Goal: Register for event/course

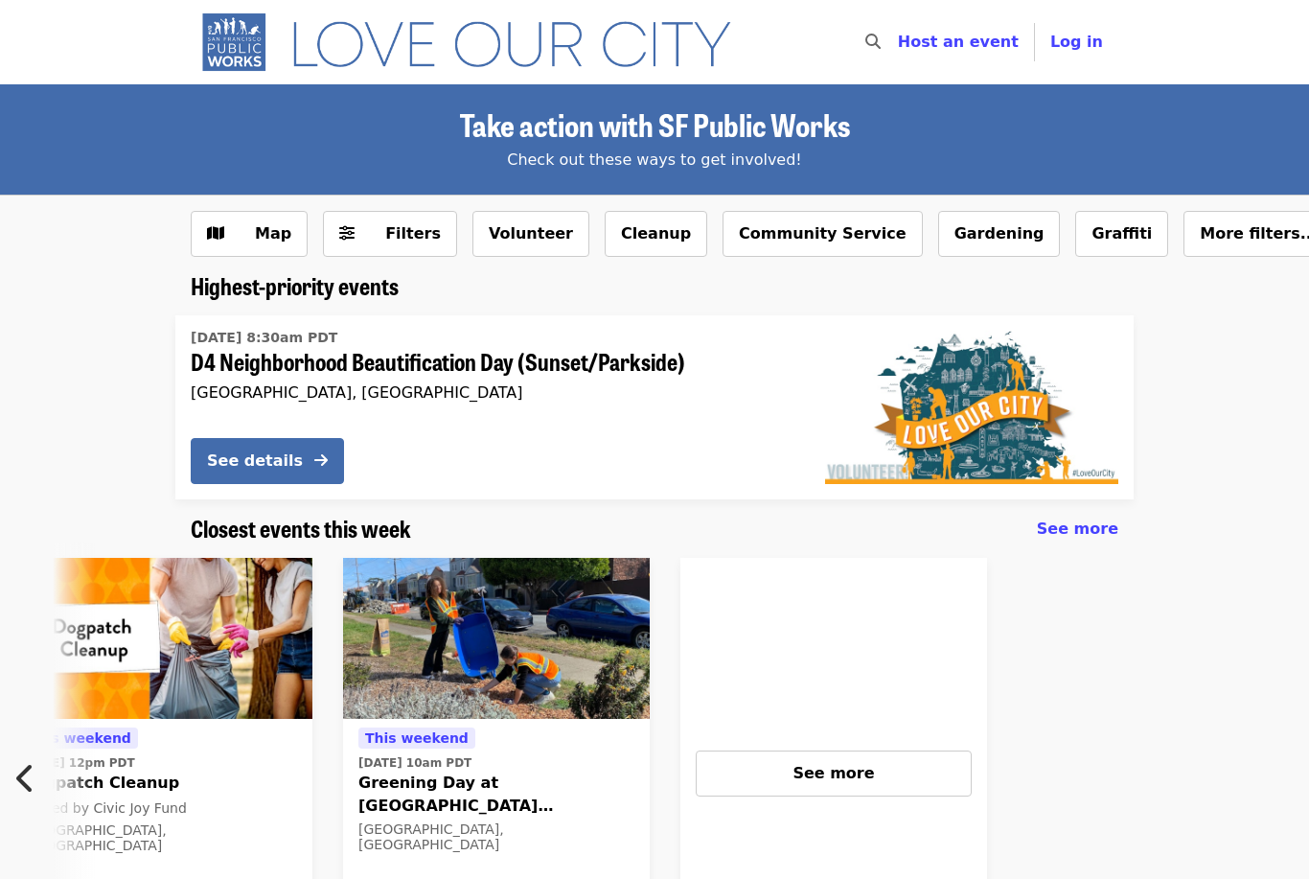
click at [1105, 529] on span "See more" at bounding box center [1077, 529] width 81 height 18
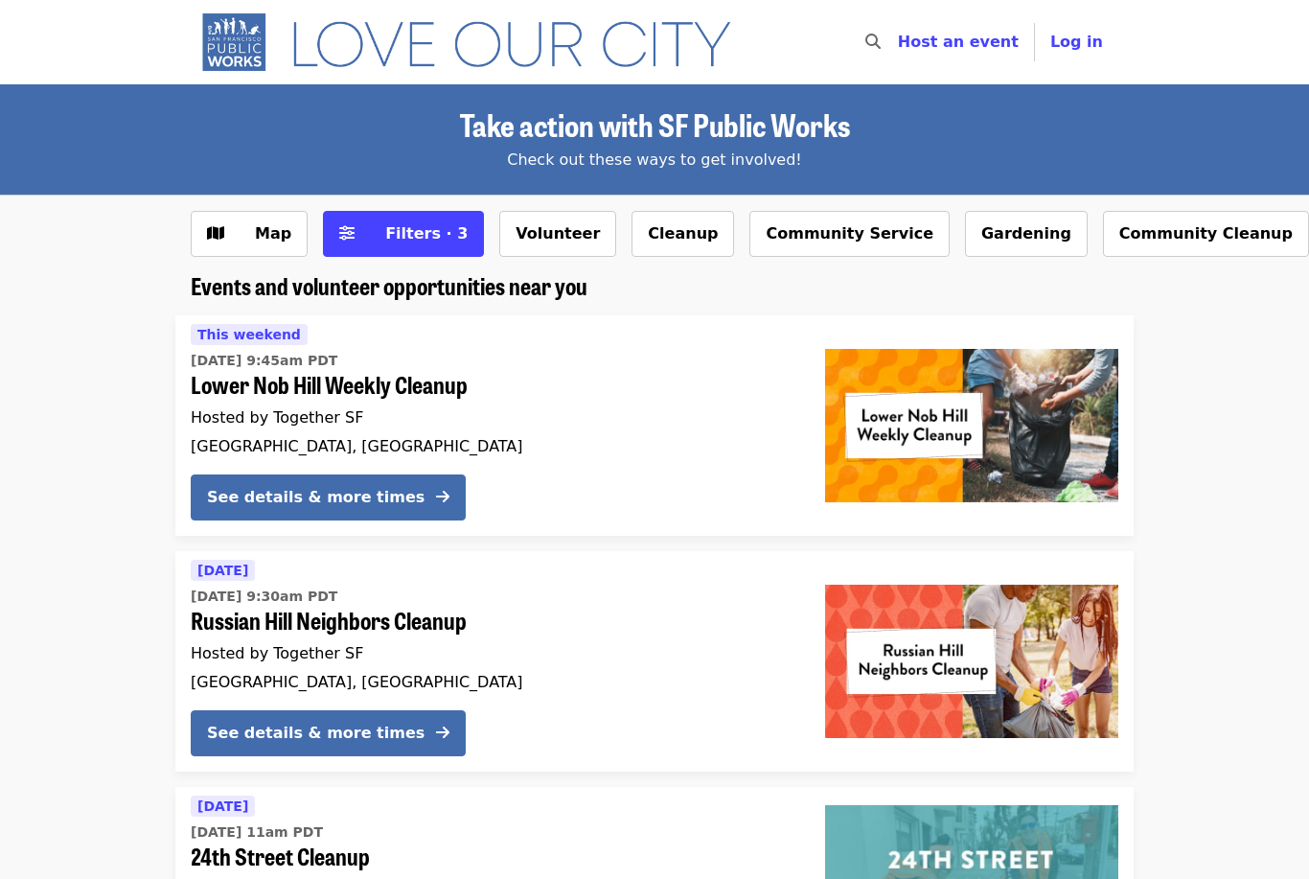
click at [513, 243] on button "Volunteer" at bounding box center [557, 234] width 117 height 46
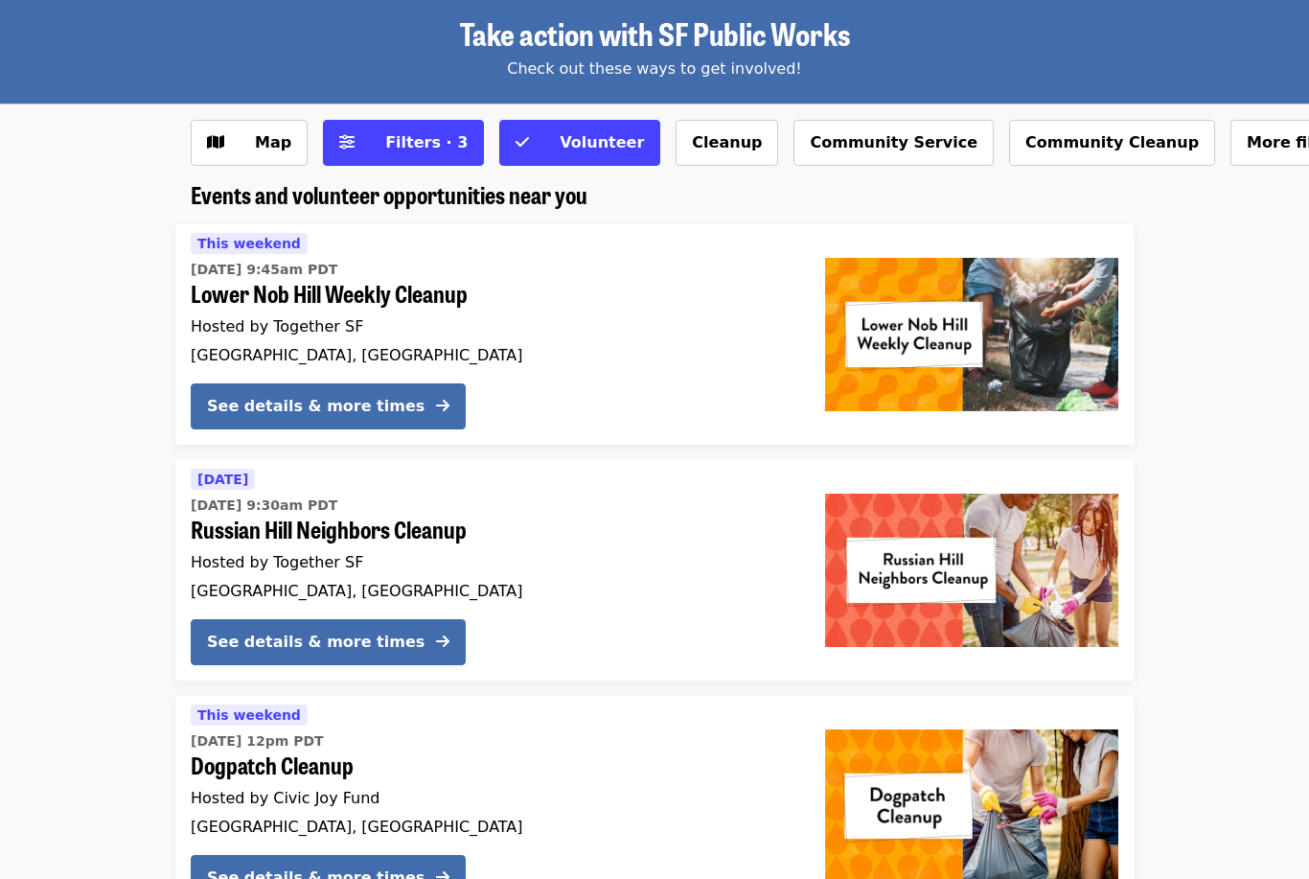
scroll to position [88, 0]
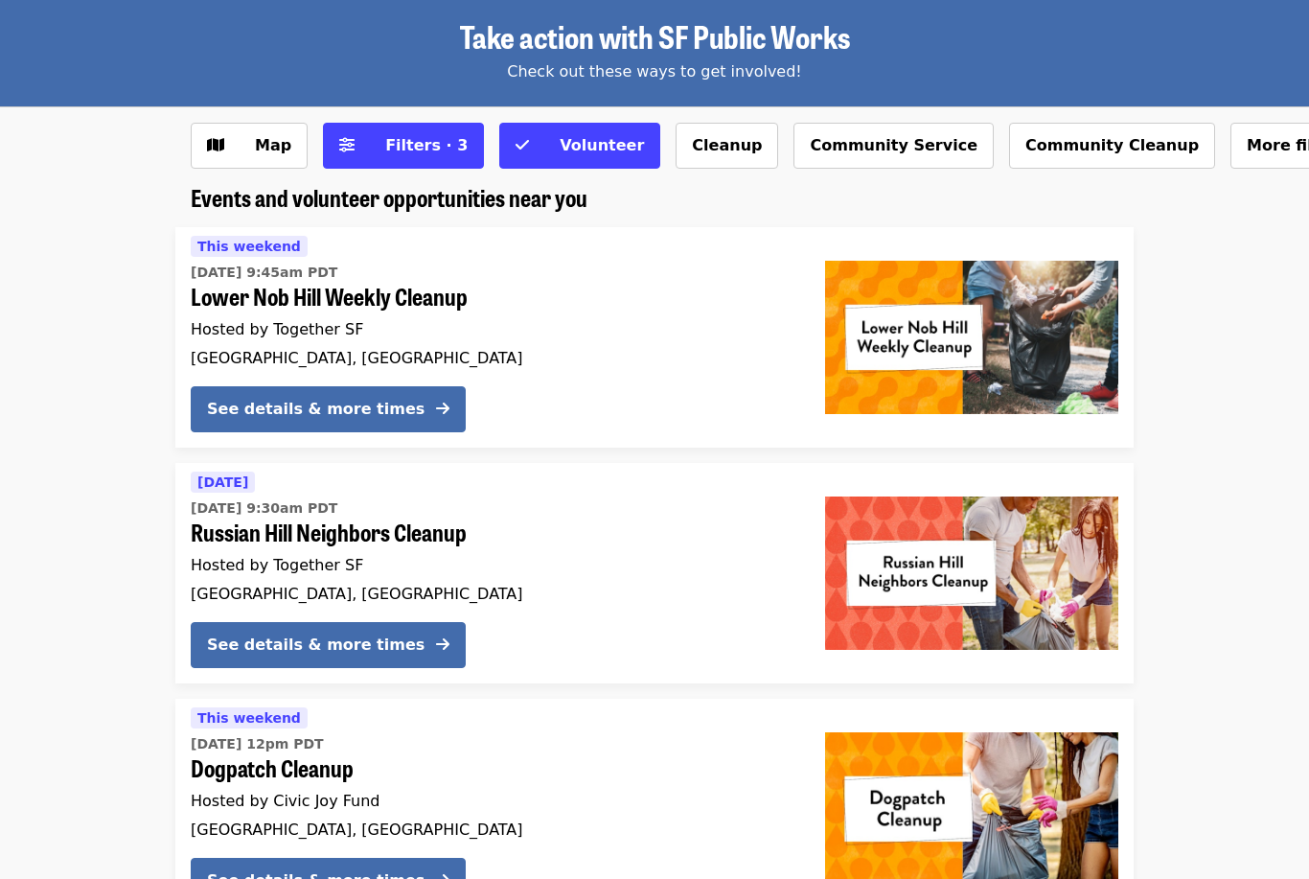
click at [365, 158] on button "Filters · 3" at bounding box center [403, 146] width 161 height 46
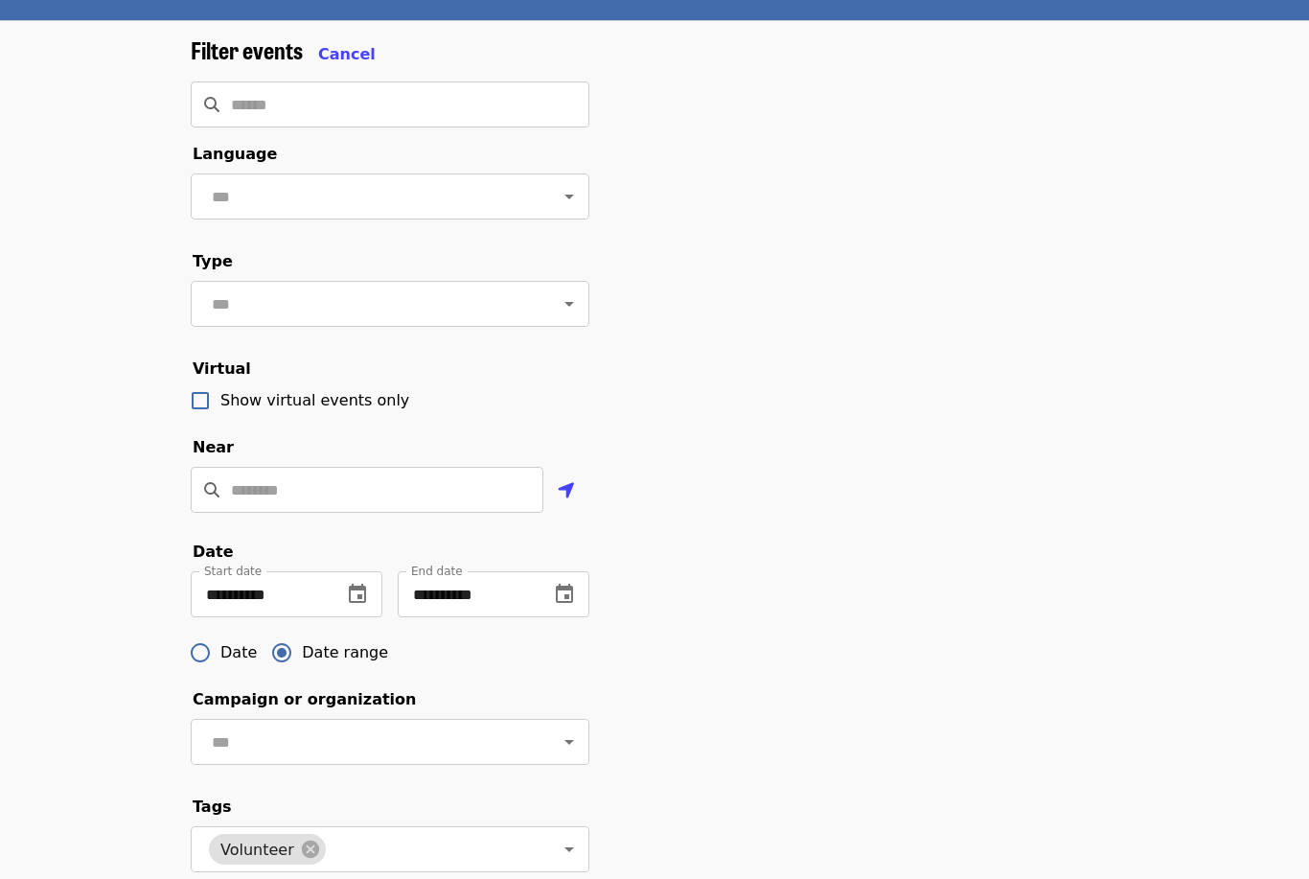
scroll to position [175, 0]
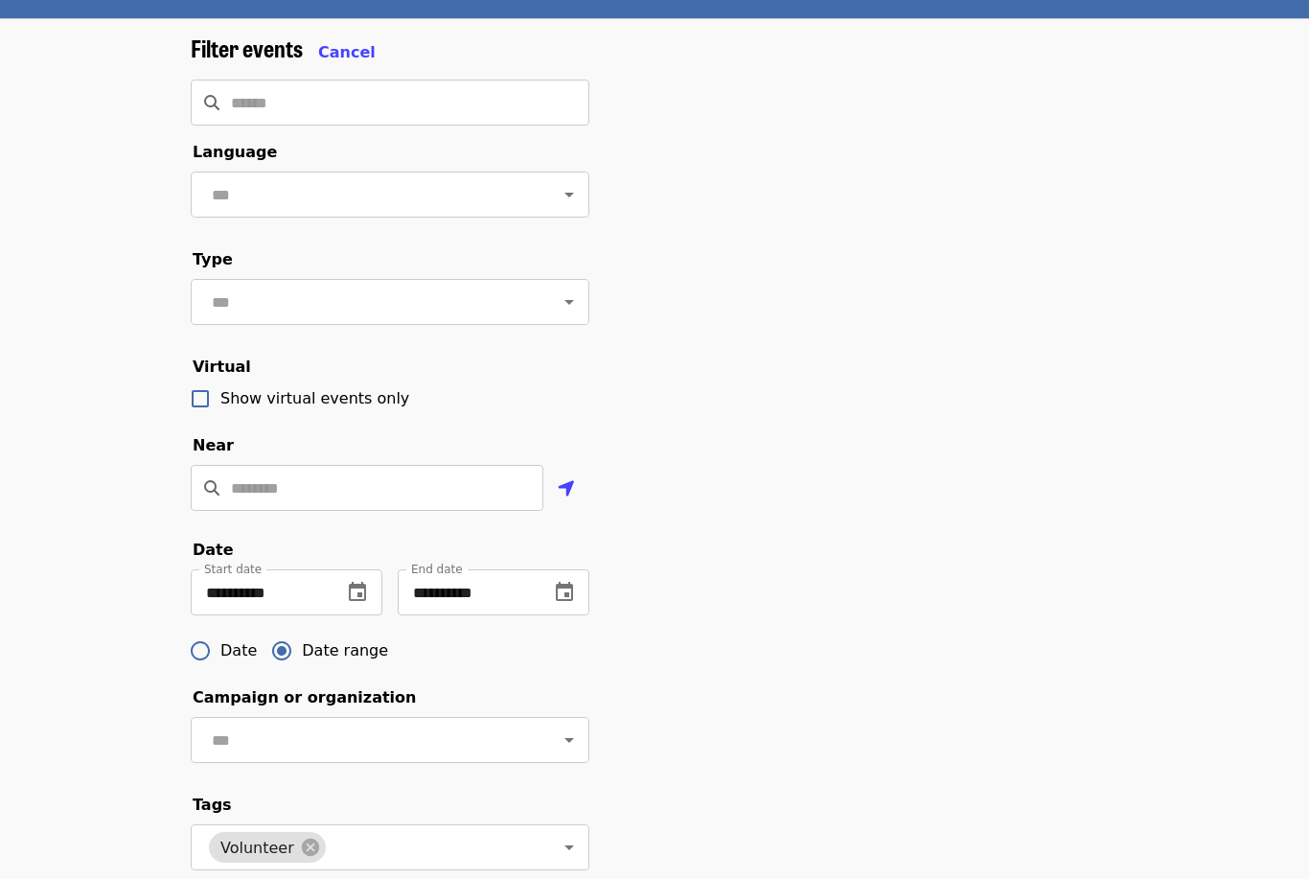
click at [570, 592] on icon "change date" at bounding box center [564, 593] width 23 height 23
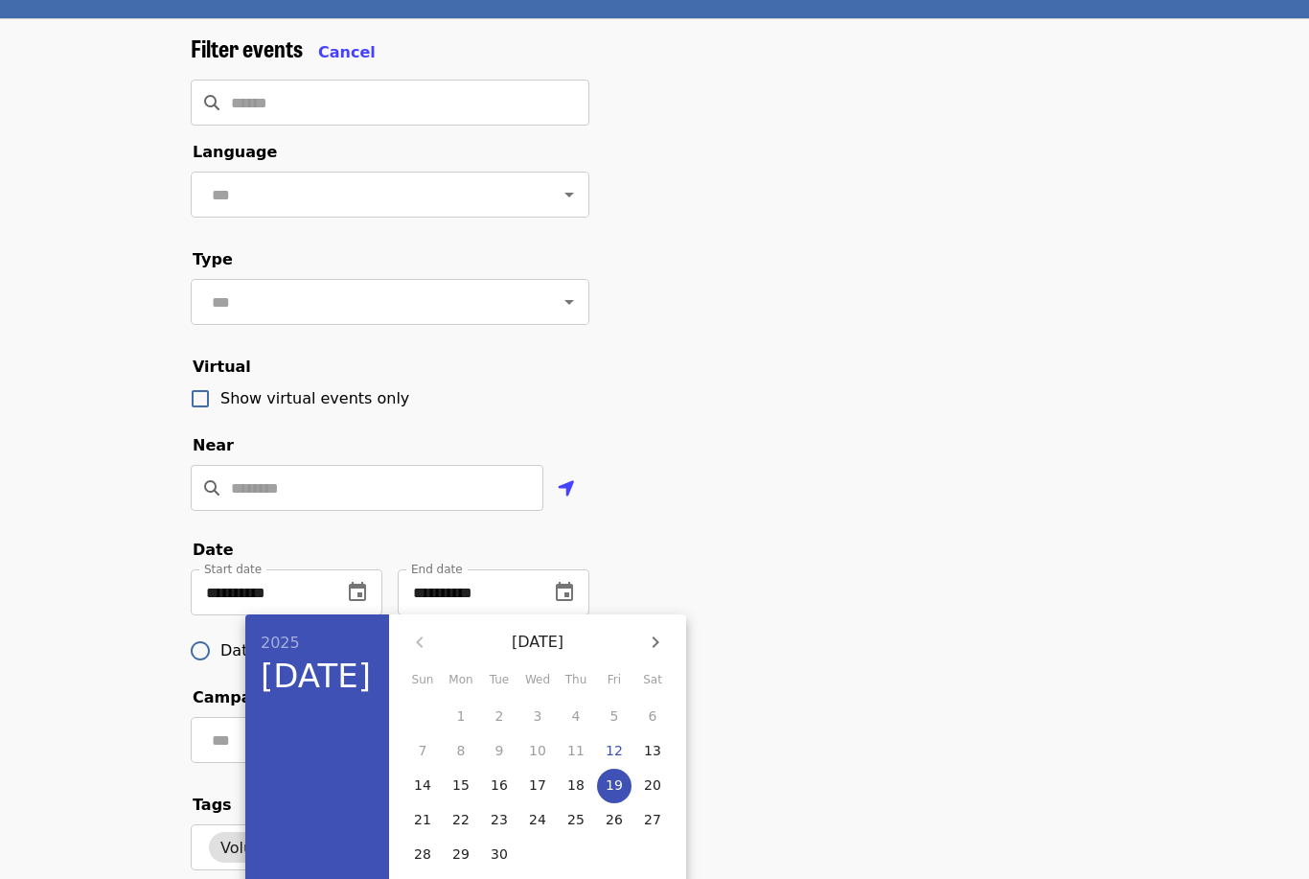
click at [499, 855] on p "30" at bounding box center [499, 854] width 17 height 19
type input "**********"
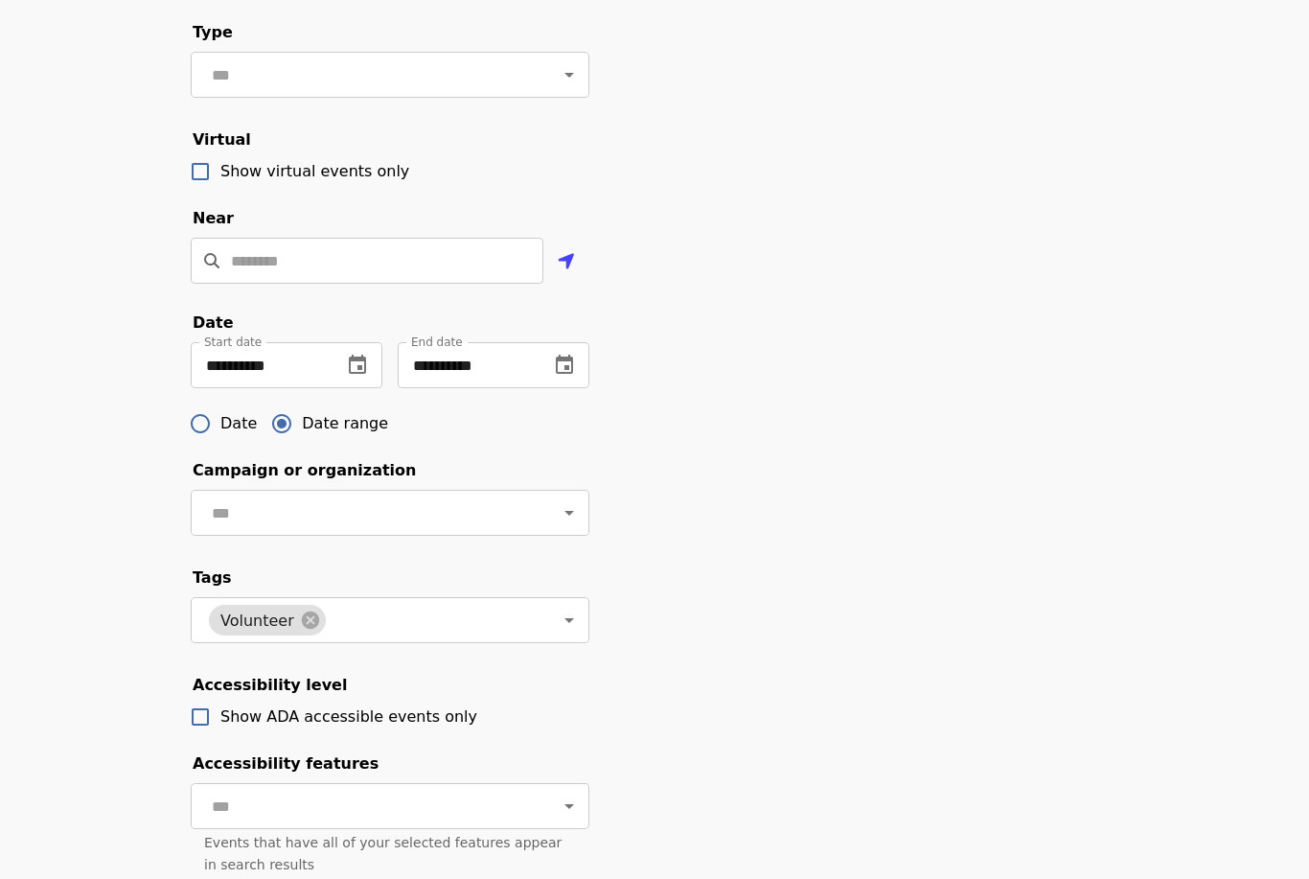
scroll to position [527, 0]
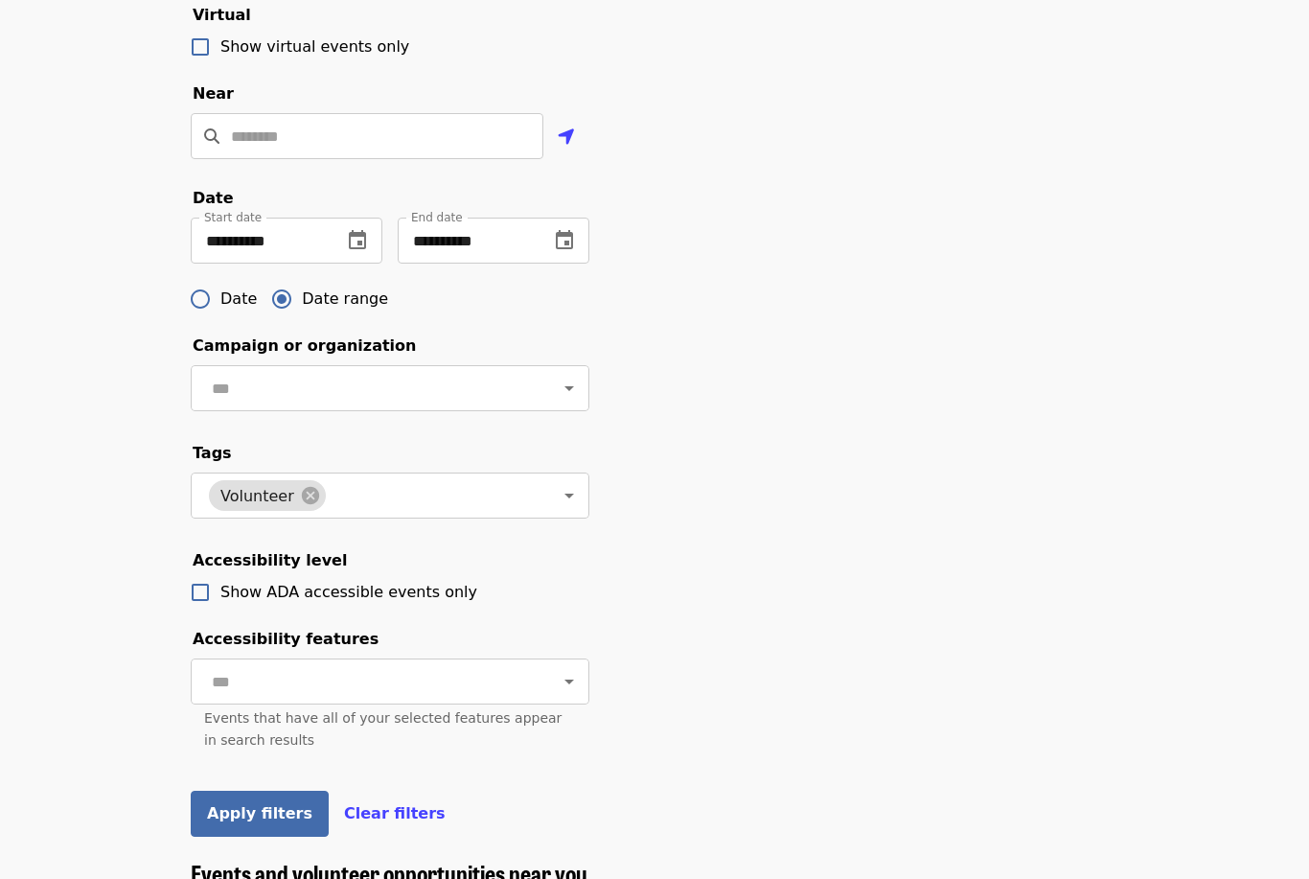
click at [259, 817] on span "Apply filters" at bounding box center [259, 814] width 105 height 18
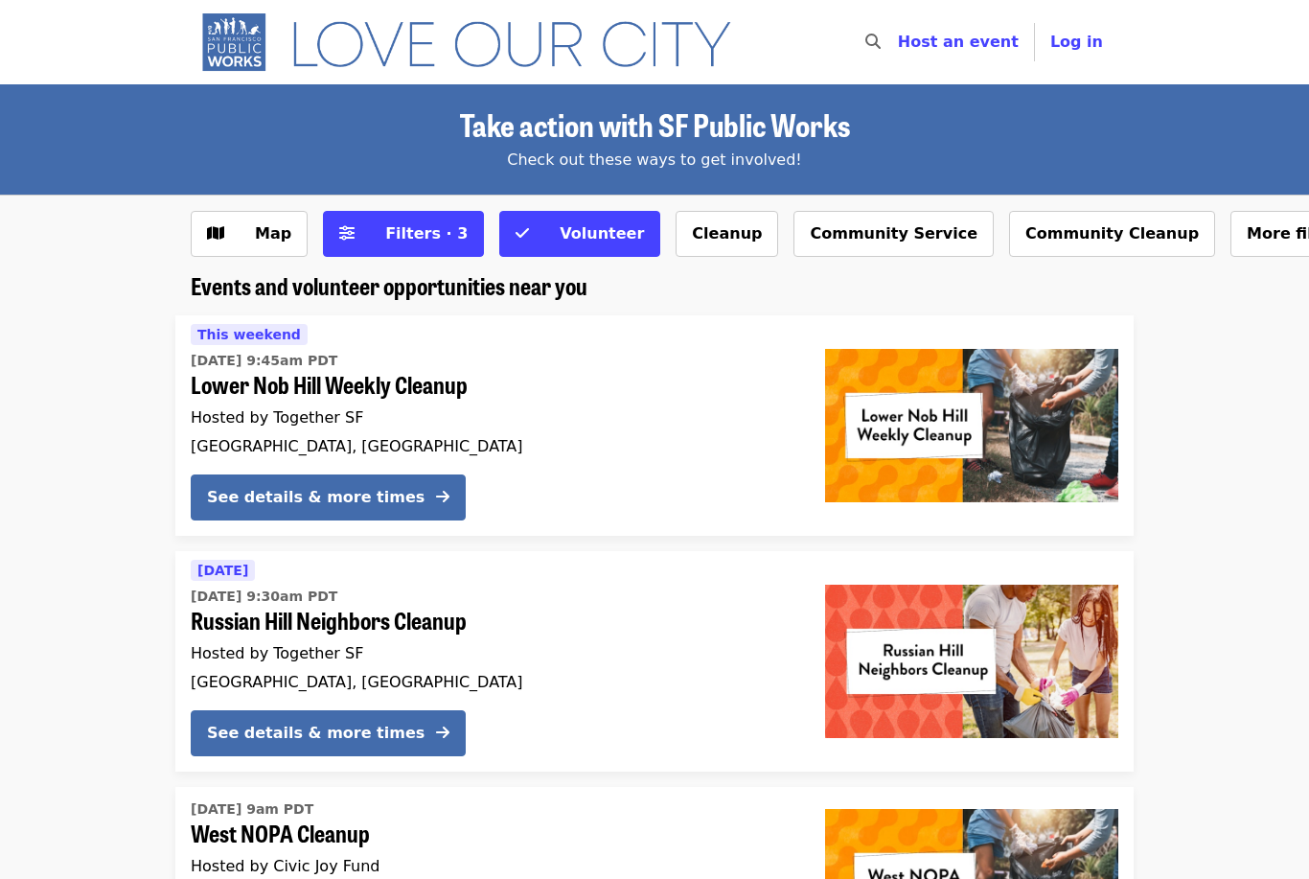
click at [353, 230] on button "Filters · 3" at bounding box center [403, 234] width 161 height 46
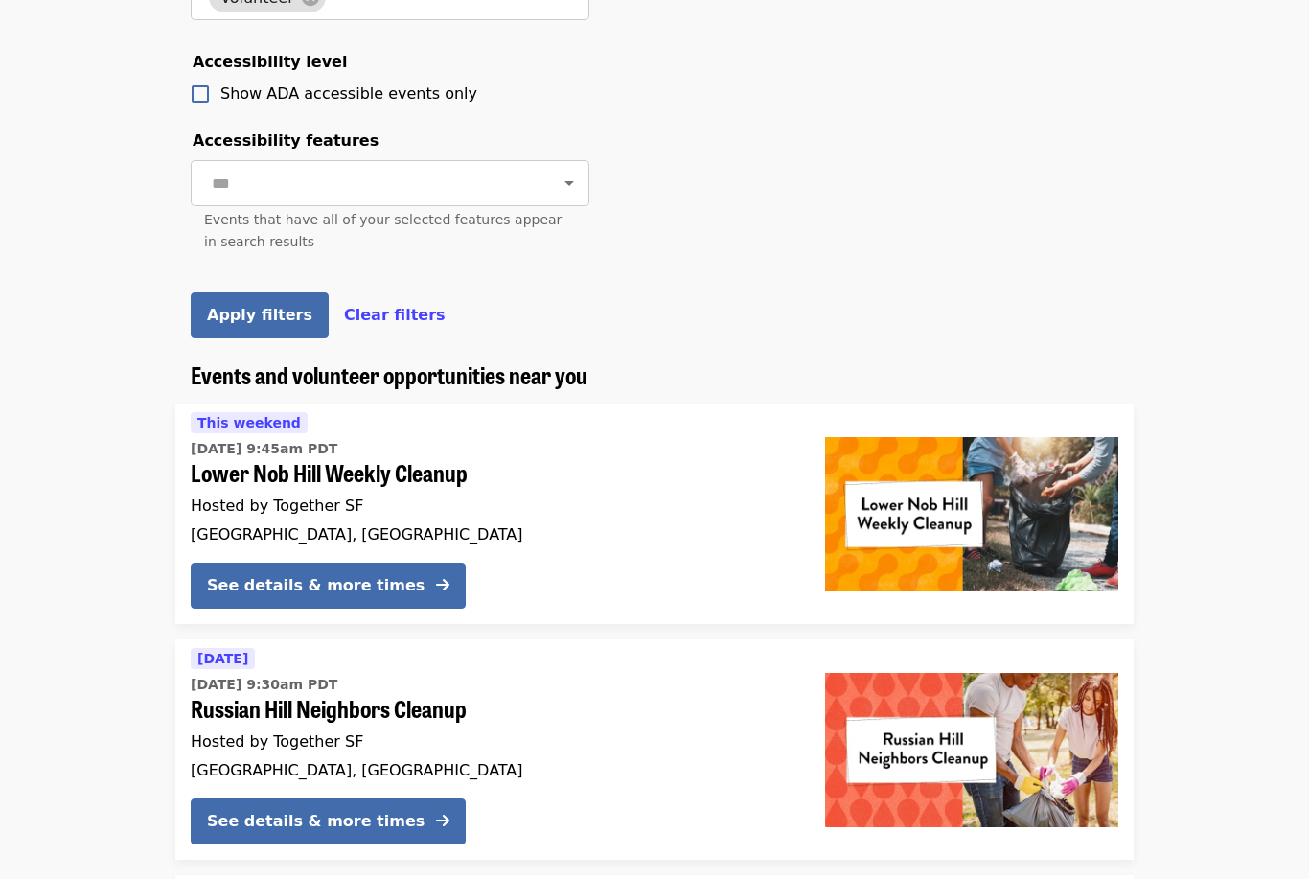
click at [224, 332] on button "Apply filters" at bounding box center [260, 316] width 138 height 46
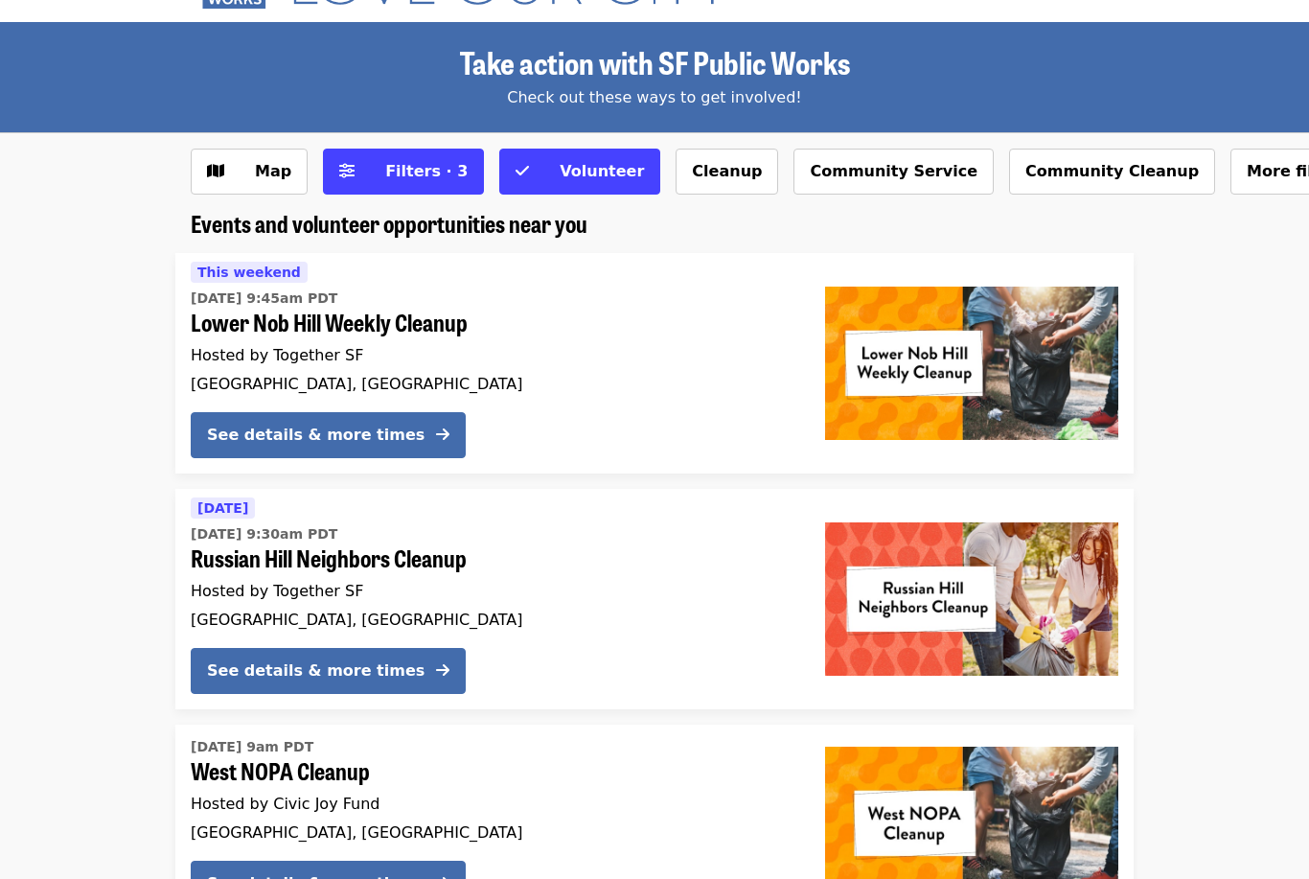
scroll to position [60, 0]
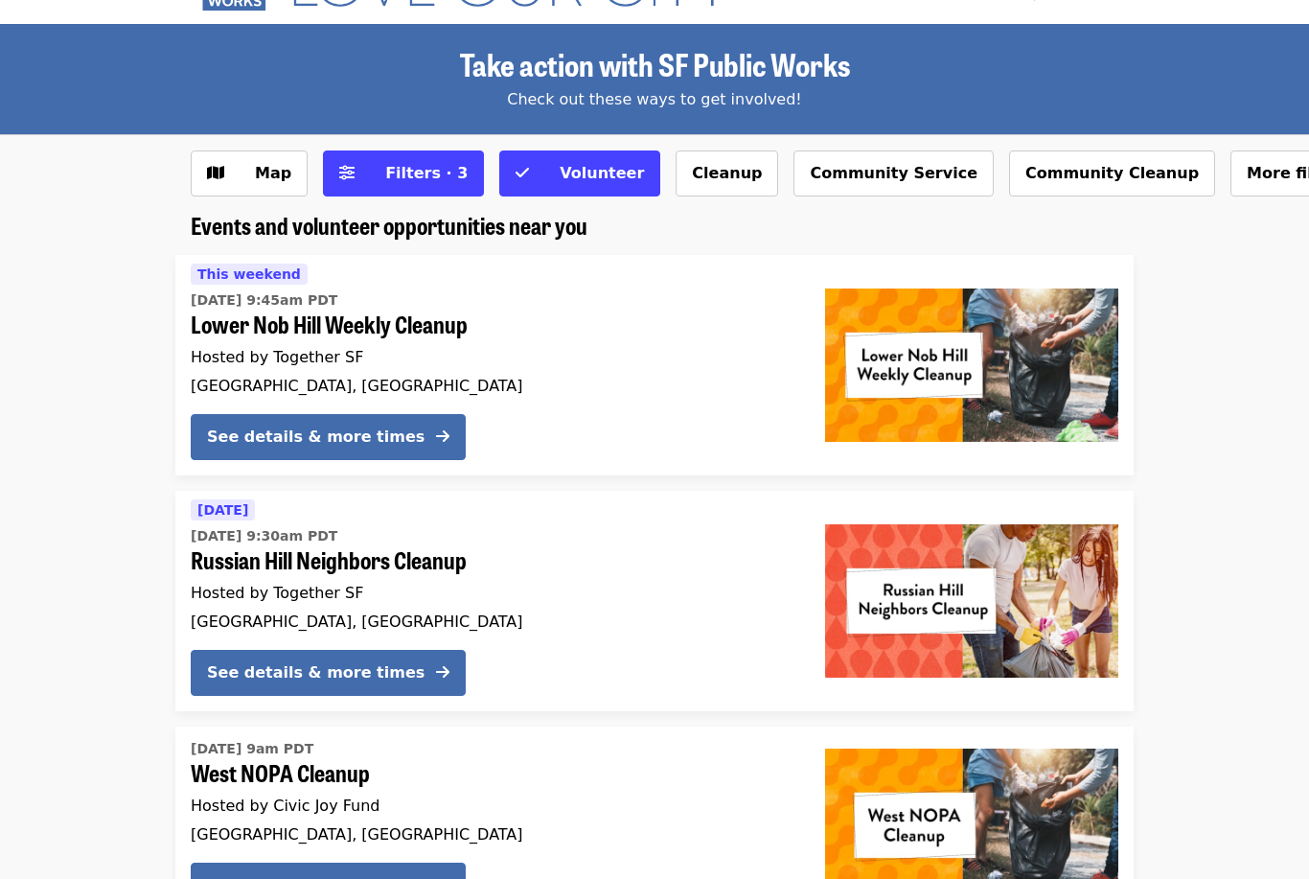
click at [593, 178] on span "Volunteer" at bounding box center [602, 173] width 84 height 18
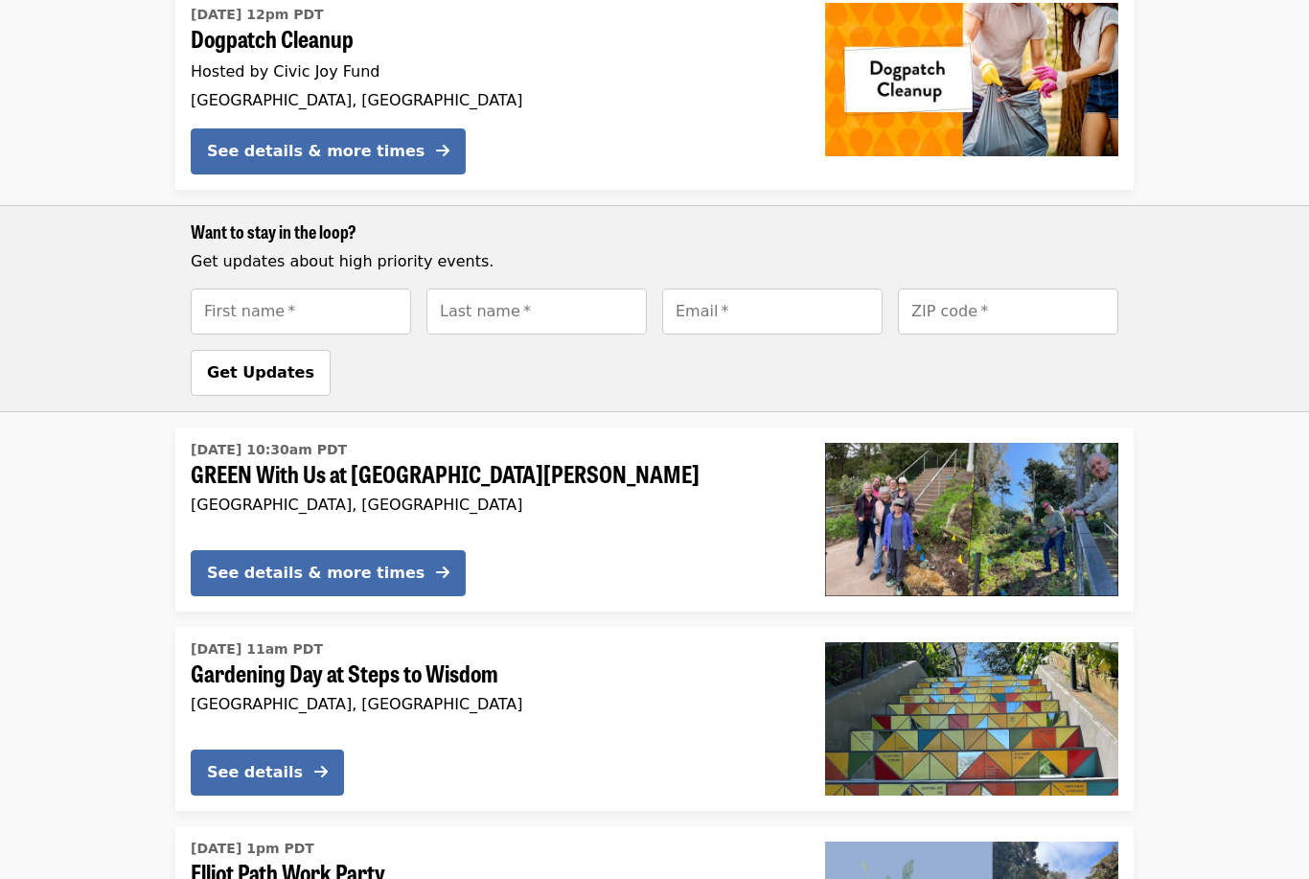
scroll to position [1456, 0]
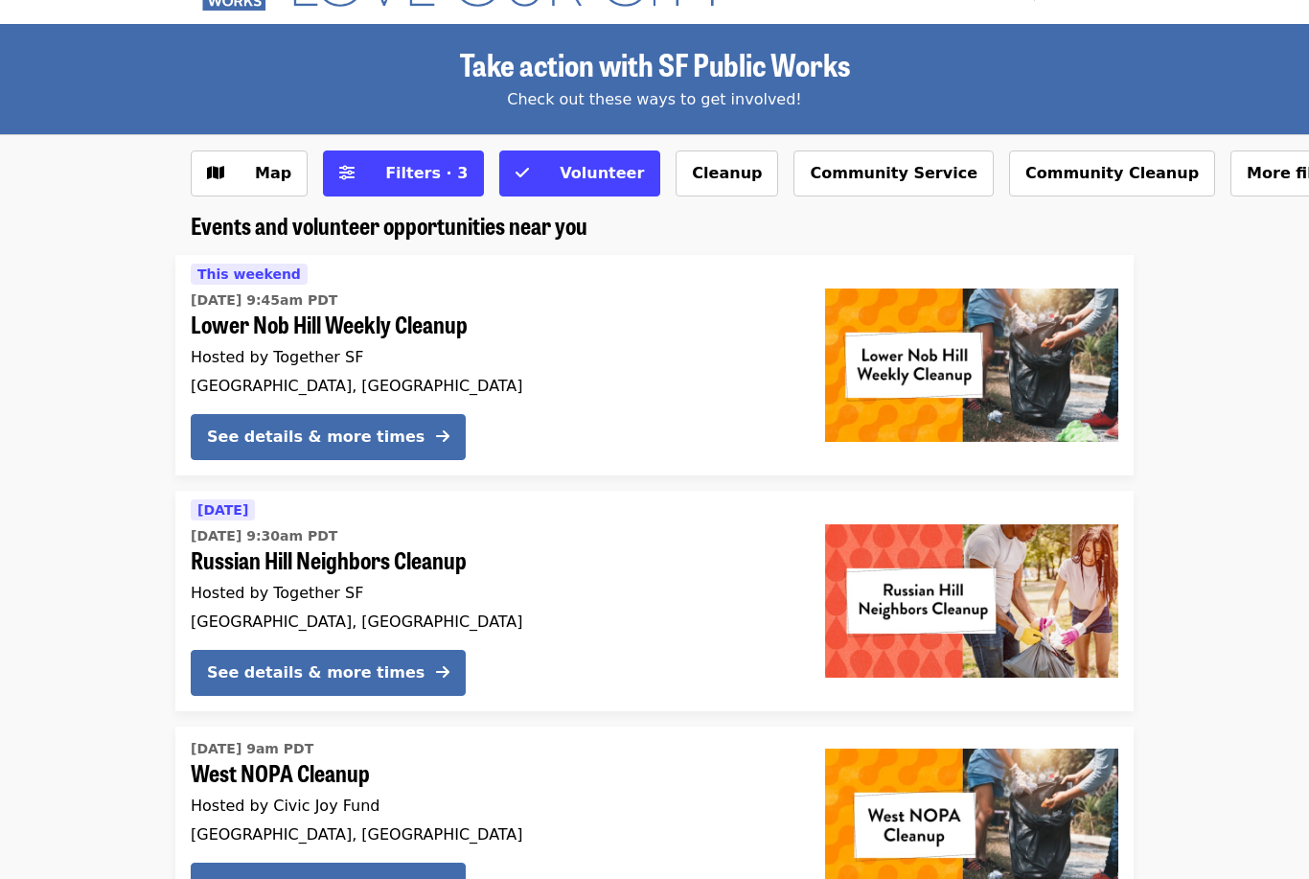
click at [93, 518] on li "Tomorrow Sat, Sep 13 @ 9:30am PDT Russian Hill Neighbors Cleanup Hosted by Toge…" at bounding box center [654, 601] width 1309 height 220
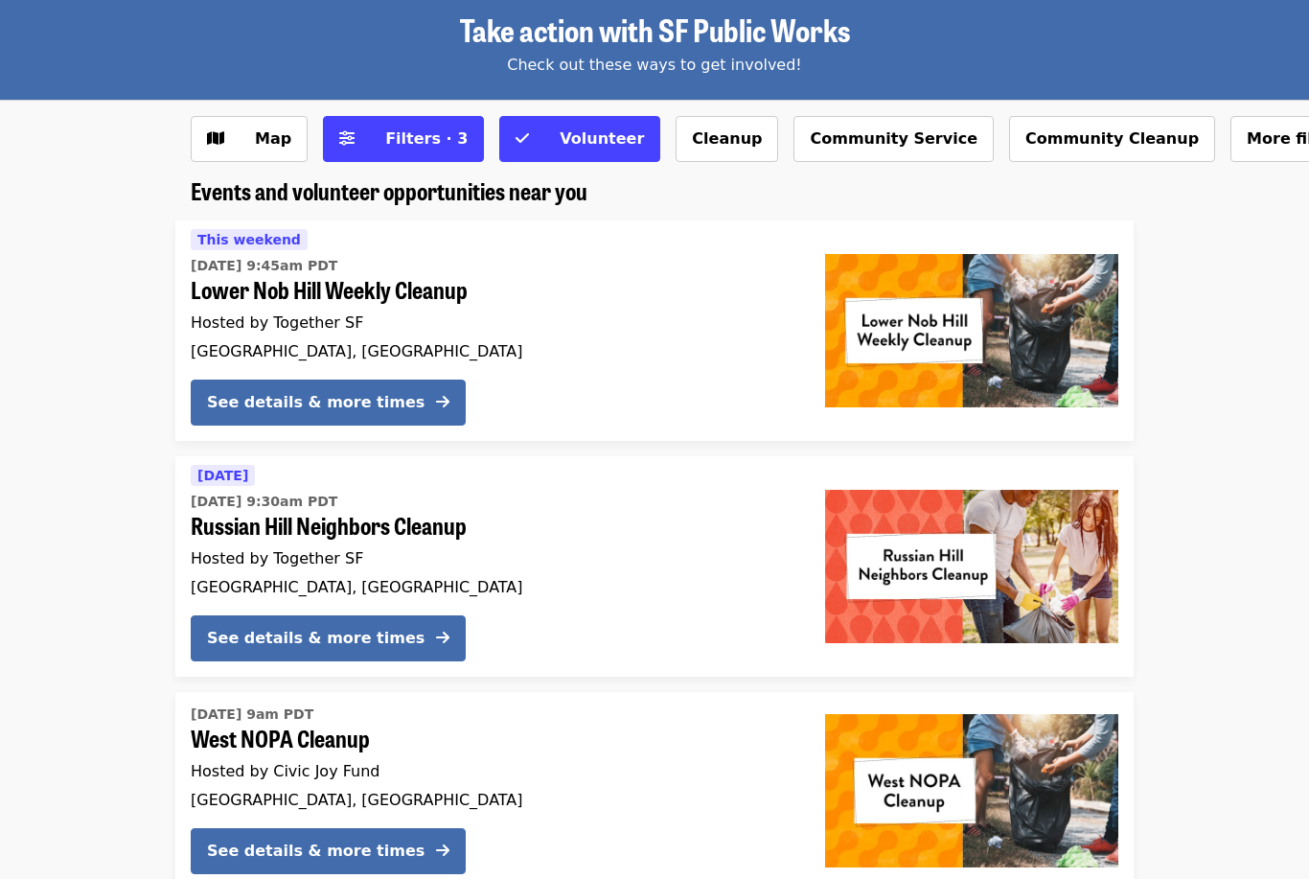
click at [560, 129] on span "Volunteer" at bounding box center [602, 138] width 84 height 18
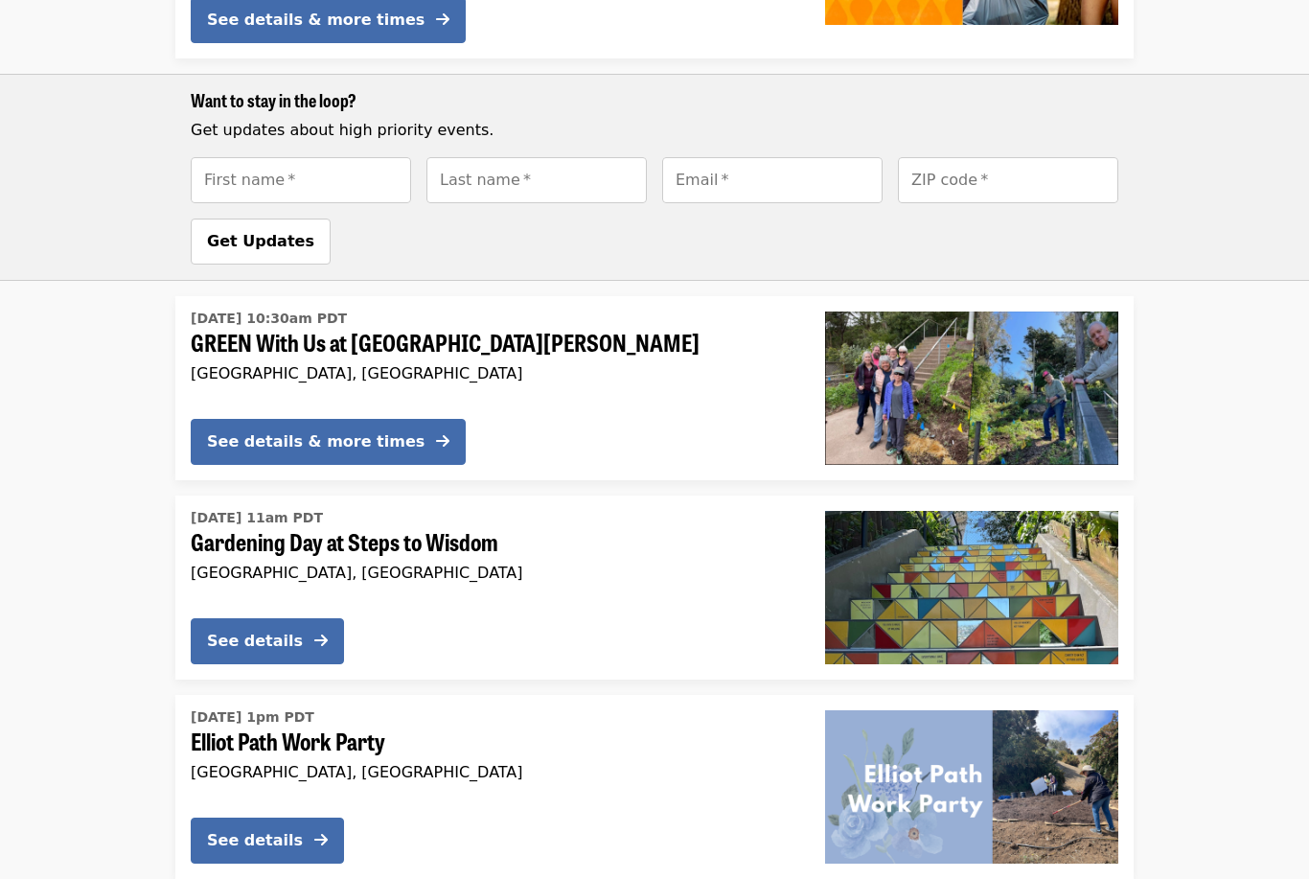
scroll to position [1566, 0]
click at [263, 649] on button "See details" at bounding box center [267, 641] width 153 height 46
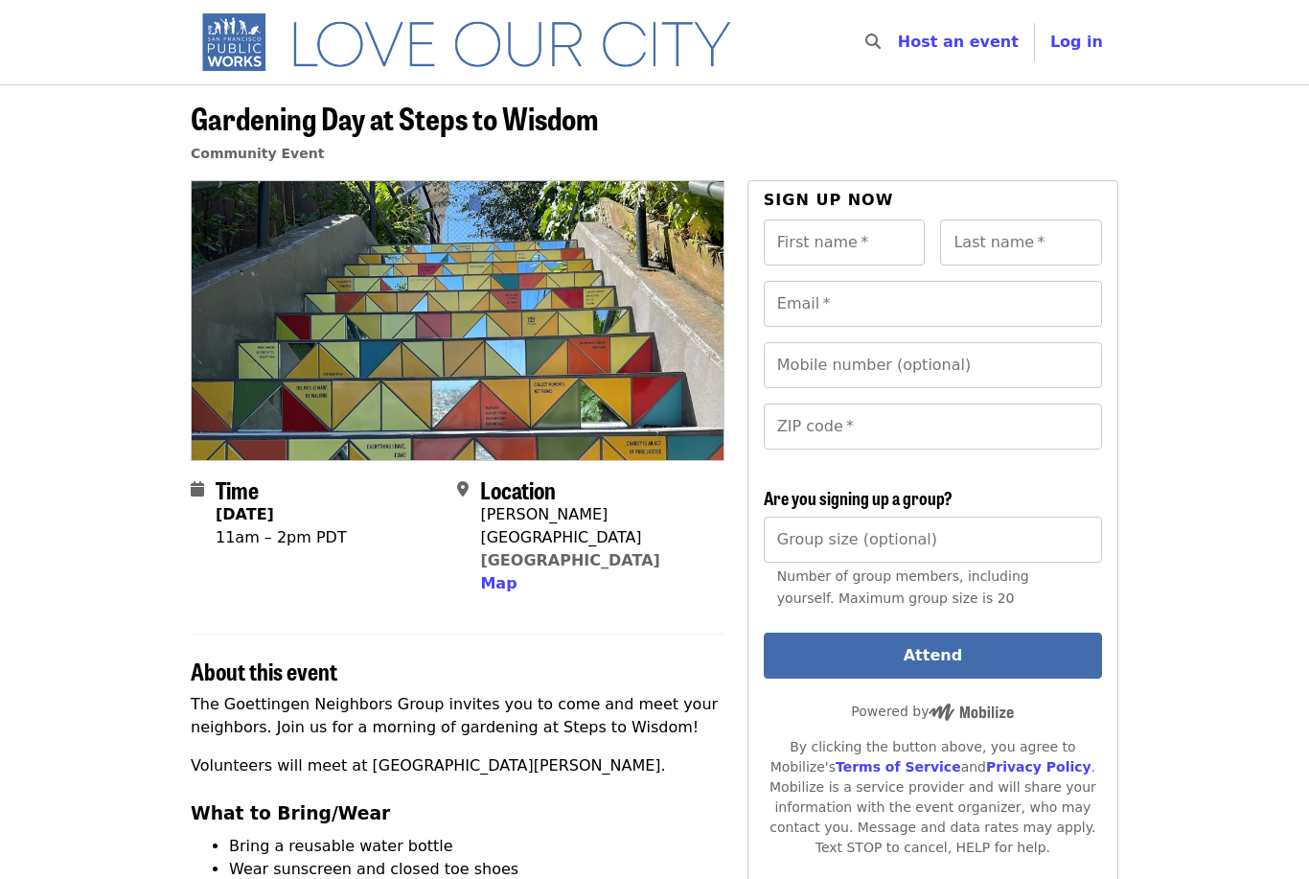
click at [310, 642] on div "About this event" at bounding box center [458, 660] width 534 height 52
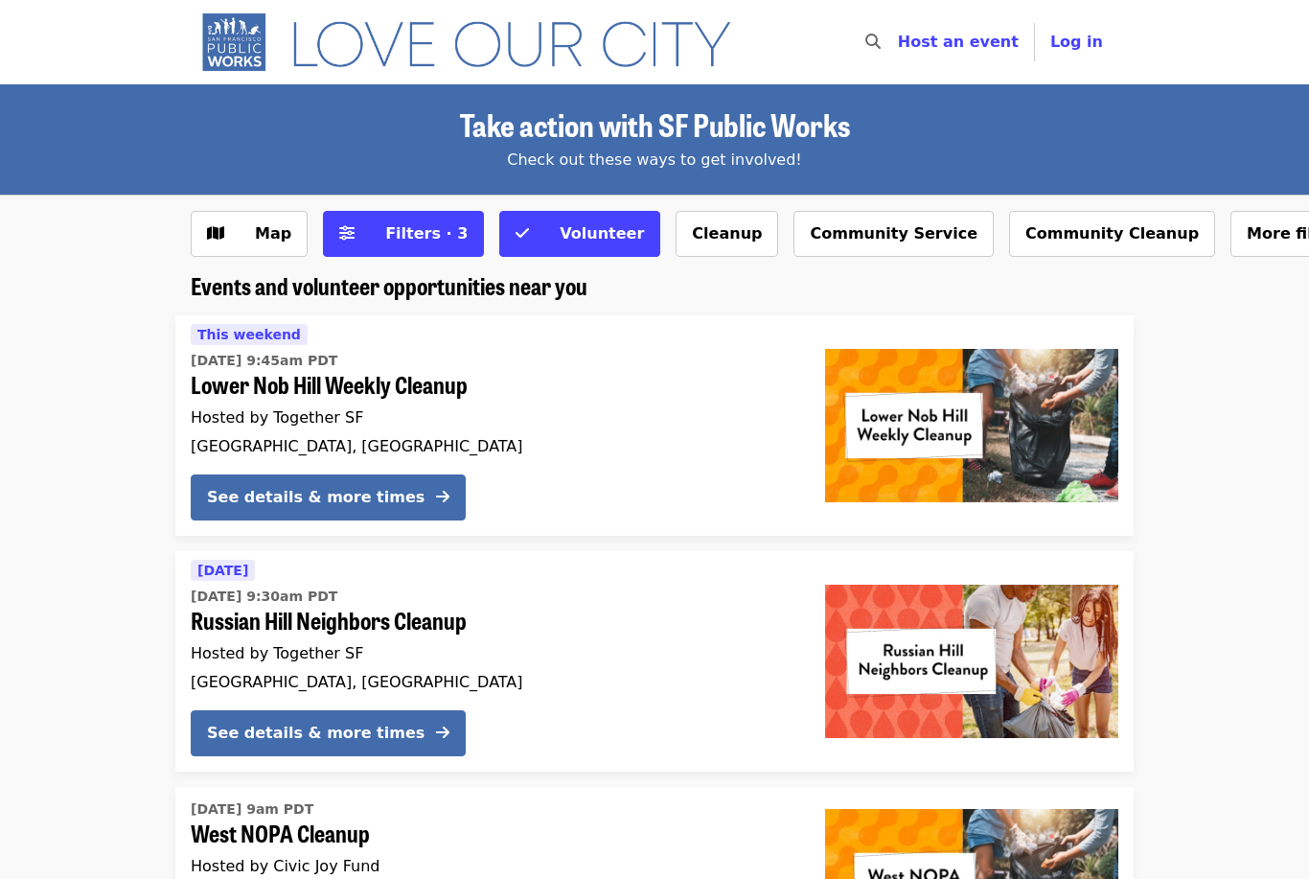
scroll to position [835, 0]
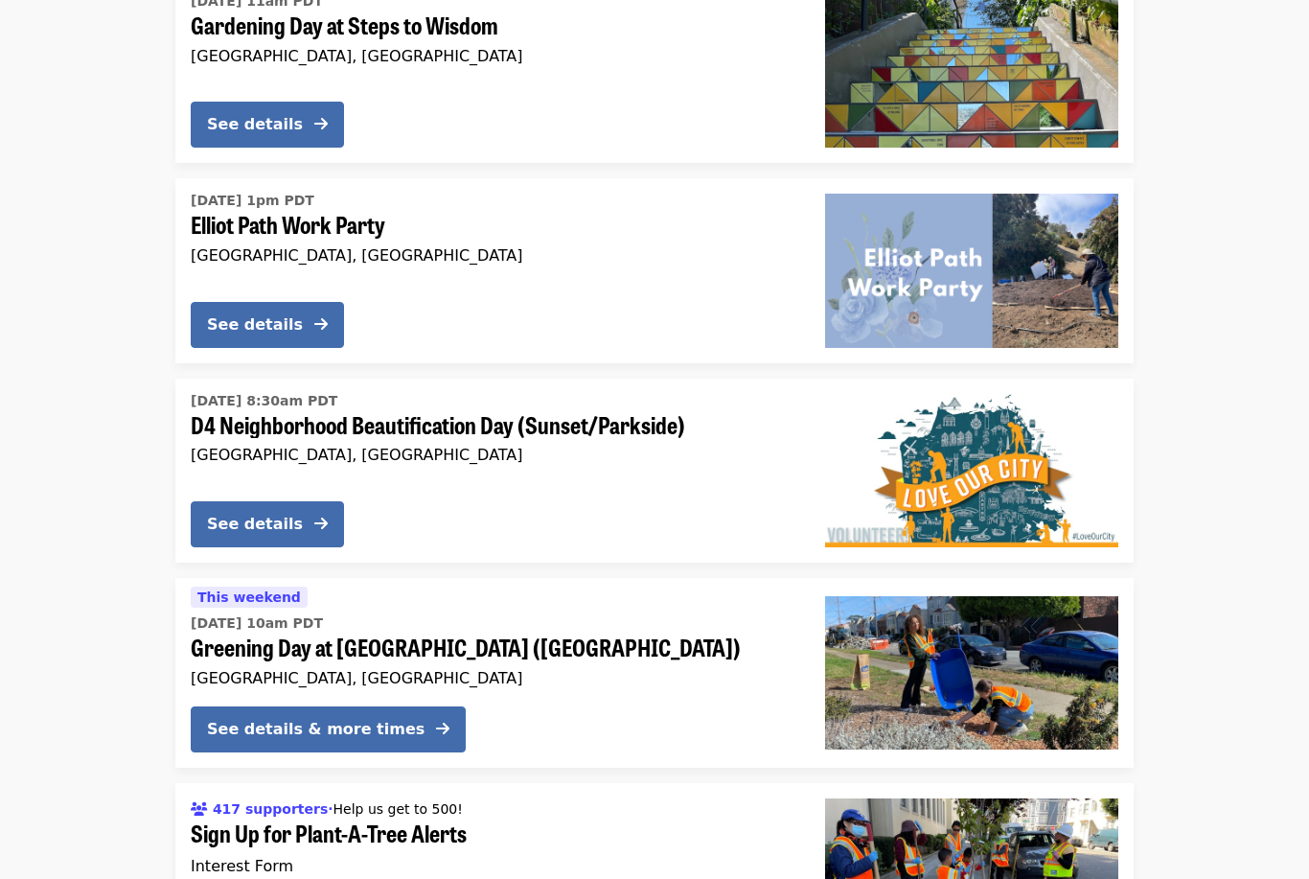
scroll to position [4351, 0]
